Goal: Task Accomplishment & Management: Use online tool/utility

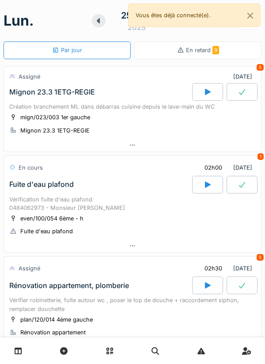
click at [259, 244] on div at bounding box center [132, 246] width 257 height 13
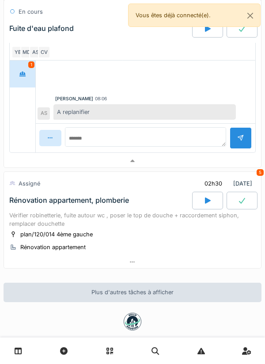
scroll to position [331, 0]
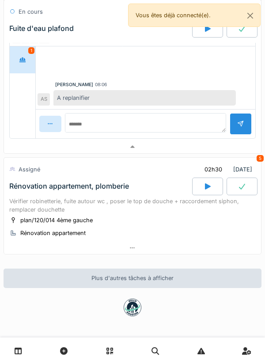
click at [222, 153] on div at bounding box center [132, 147] width 257 height 13
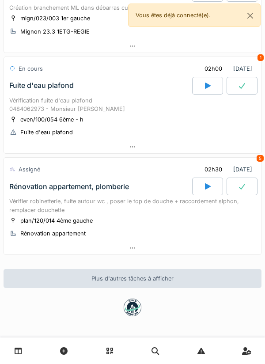
scroll to position [99, 0]
click at [212, 173] on div "02h30" at bounding box center [213, 169] width 33 height 16
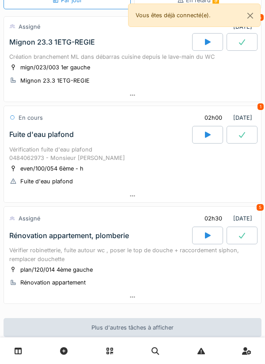
click at [219, 196] on div at bounding box center [132, 196] width 257 height 13
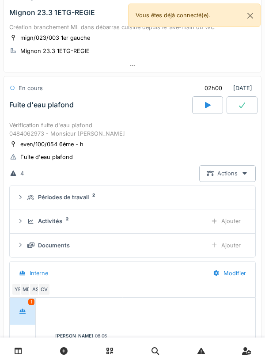
scroll to position [120, 0]
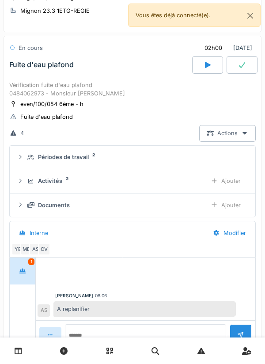
click at [184, 183] on div "Activités 2" at bounding box center [113, 181] width 173 height 8
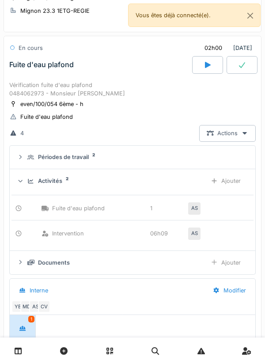
click at [233, 187] on div "Ajouter" at bounding box center [225, 181] width 45 height 16
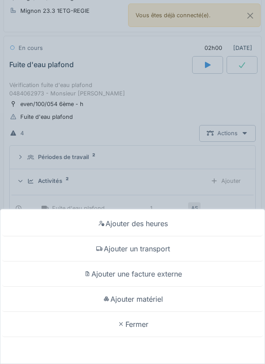
click at [202, 222] on div "Ajouter des heures" at bounding box center [132, 223] width 261 height 25
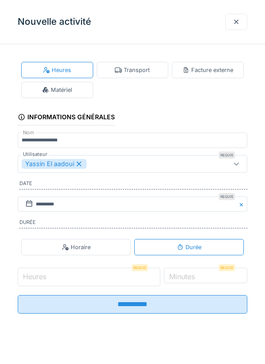
click at [139, 275] on input "Heures" at bounding box center [89, 277] width 143 height 19
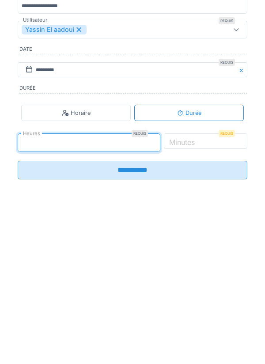
type input "*"
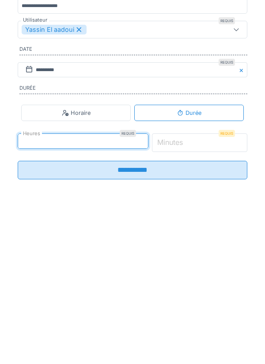
click at [218, 282] on input "*" at bounding box center [200, 277] width 96 height 19
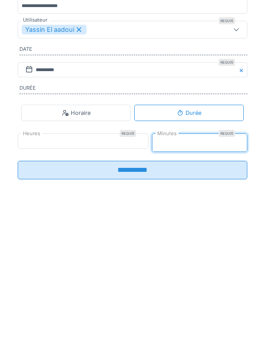
type input "**"
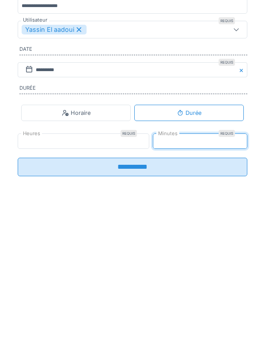
click at [200, 305] on input "**********" at bounding box center [133, 301] width 230 height 19
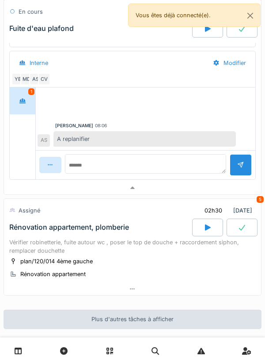
click at [165, 184] on div at bounding box center [132, 188] width 257 height 13
